Goal: Entertainment & Leisure: Consume media (video, audio)

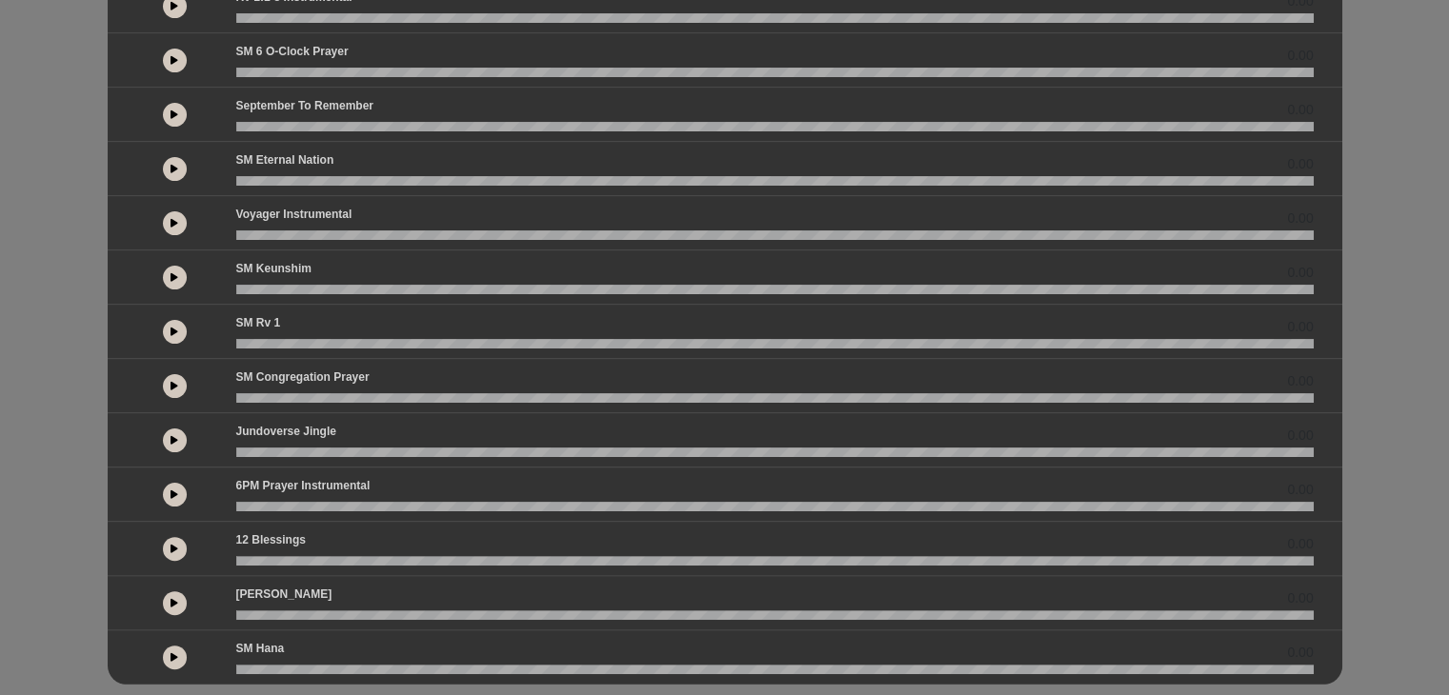
scroll to position [369, 0]
click at [170, 281] on button at bounding box center [175, 279] width 24 height 24
click at [171, 332] on icon at bounding box center [175, 333] width 8 height 10
click at [171, 382] on icon at bounding box center [175, 387] width 8 height 10
click at [176, 444] on button at bounding box center [175, 442] width 24 height 24
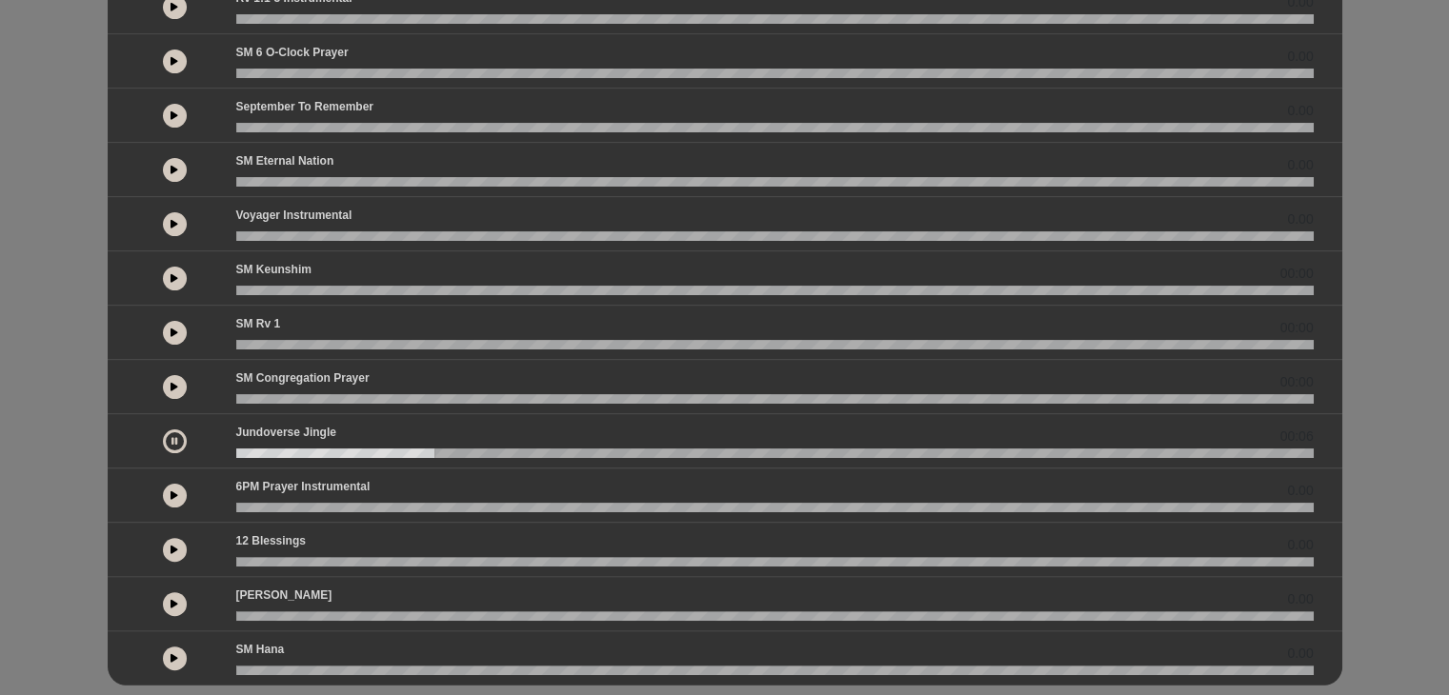
click at [172, 223] on icon at bounding box center [175, 224] width 8 height 10
click at [165, 274] on button at bounding box center [175, 279] width 24 height 24
click at [173, 279] on icon at bounding box center [174, 278] width 6 height 10
click at [171, 279] on icon at bounding box center [175, 278] width 8 height 10
click at [171, 161] on button at bounding box center [175, 170] width 24 height 24
